Goal: Task Accomplishment & Management: Complete application form

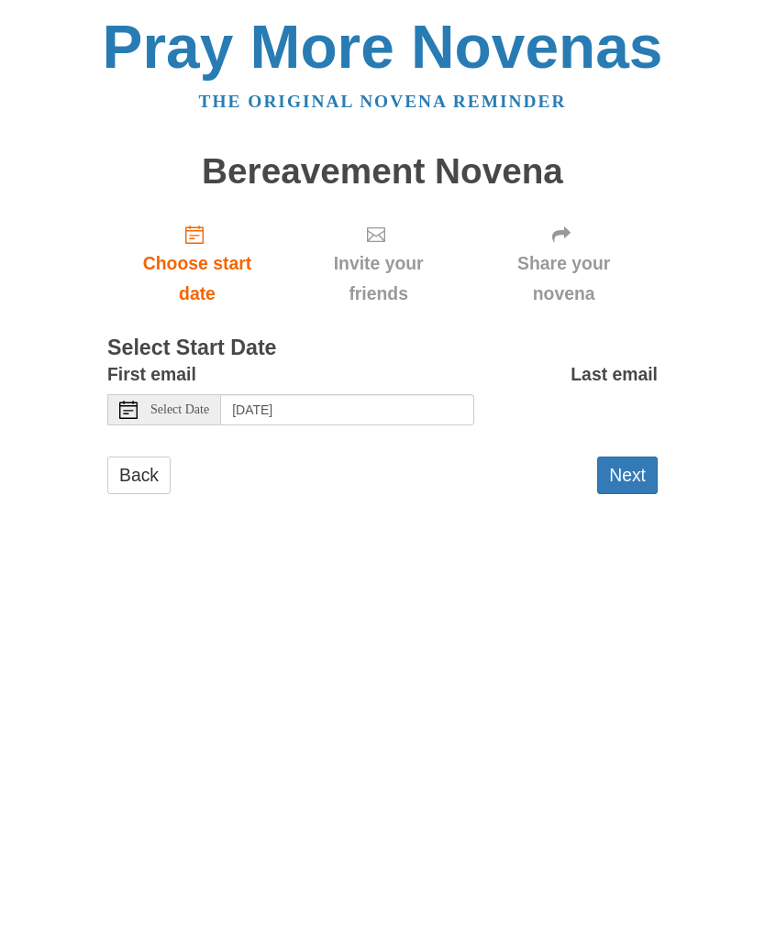
click at [633, 483] on button "Next" at bounding box center [627, 476] width 61 height 38
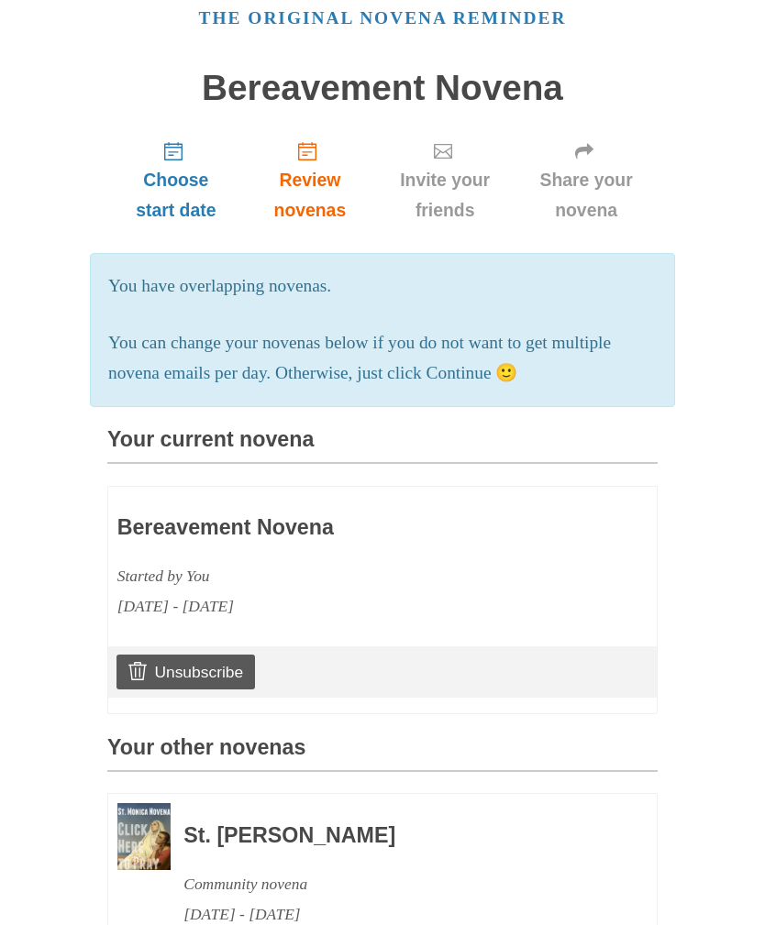
scroll to position [82, 0]
click at [169, 531] on h3 "Bereavement Novena" at bounding box center [329, 530] width 424 height 24
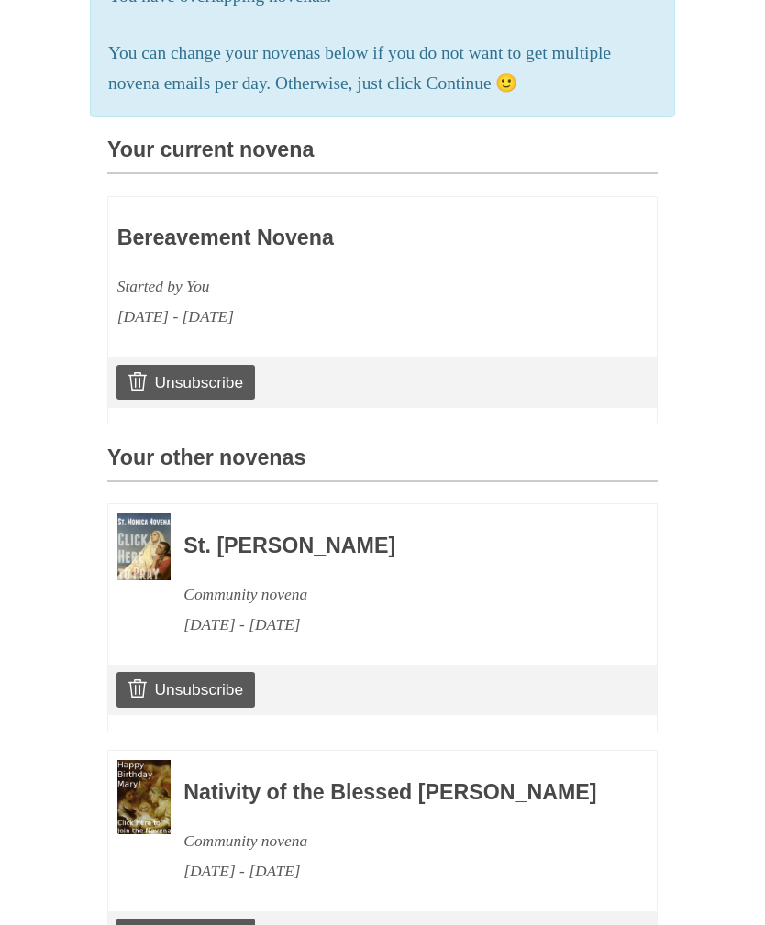
scroll to position [482, 0]
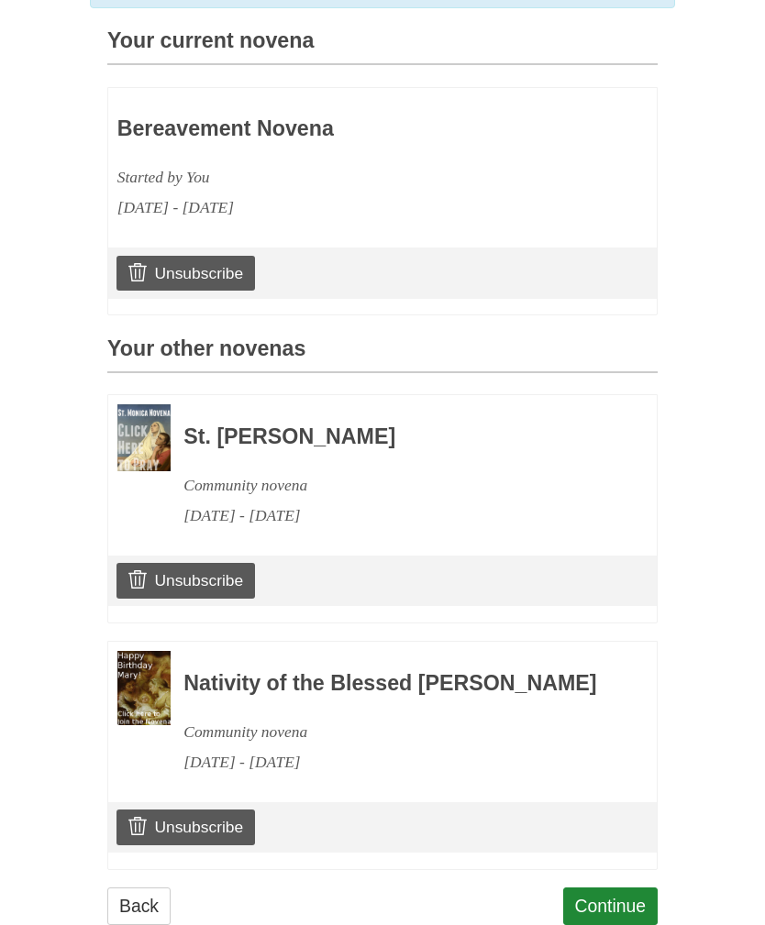
click at [595, 912] on link "Continue" at bounding box center [610, 906] width 95 height 38
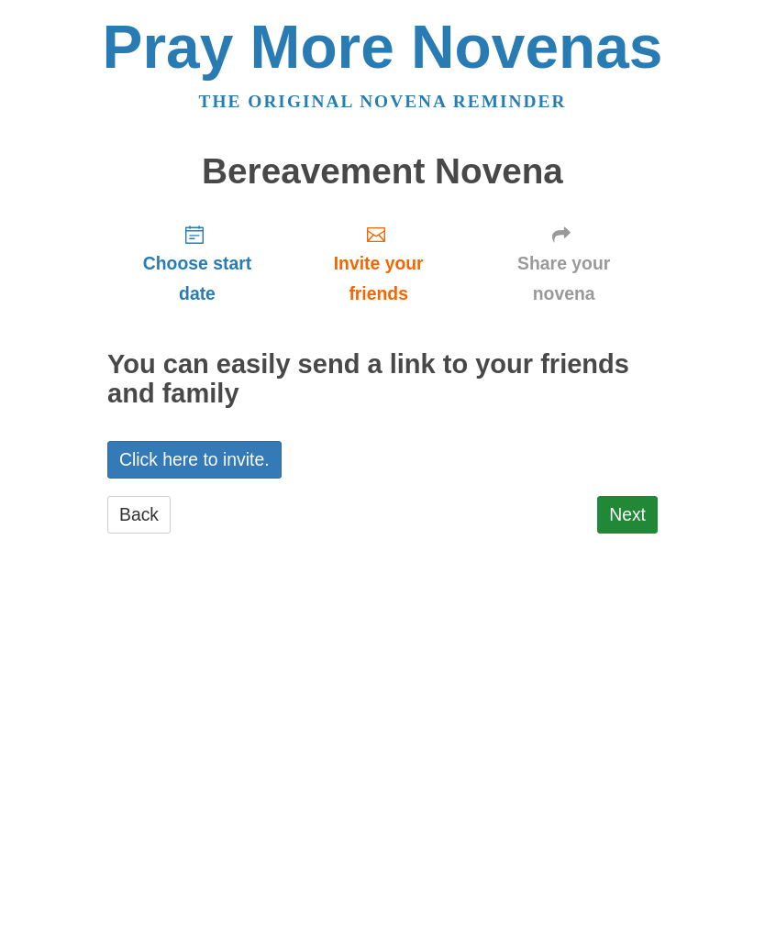
click at [622, 514] on link "Next" at bounding box center [627, 515] width 61 height 38
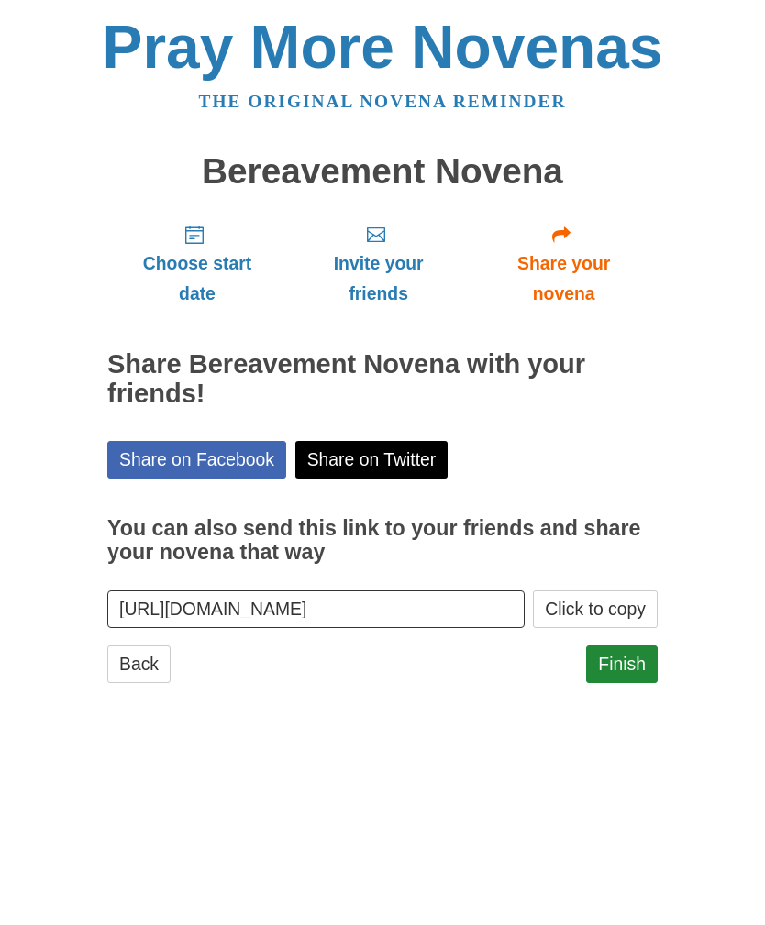
click at [620, 662] on link "Finish" at bounding box center [622, 664] width 72 height 38
